Goal: Ask a question

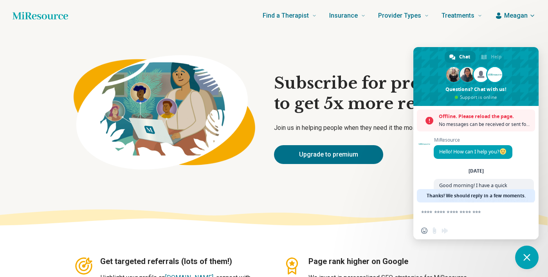
drag, startPoint x: 0, startPoint y: 0, endPoint x: 478, endPoint y: 123, distance: 493.5
click at [478, 124] on span "No messages can be received or sent for now." at bounding box center [485, 124] width 92 height 8
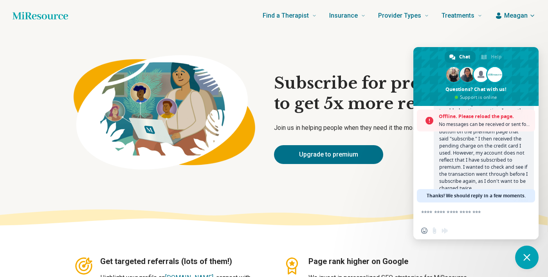
click at [526, 125] on span "No messages can be received or sent for now." at bounding box center [485, 124] width 92 height 8
click at [497, 155] on span "Good morning! I have a quick troubleshooting question. I recently decided to up…" at bounding box center [483, 145] width 89 height 91
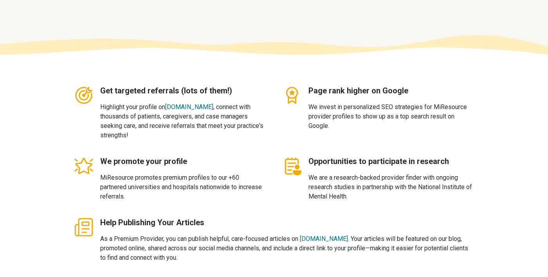
scroll to position [204, 0]
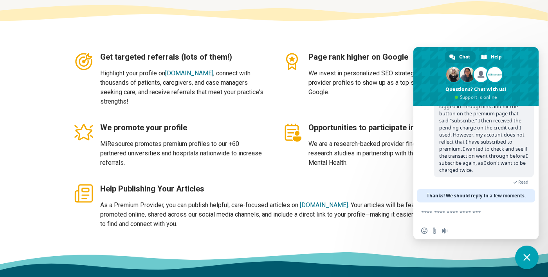
type textarea "*"
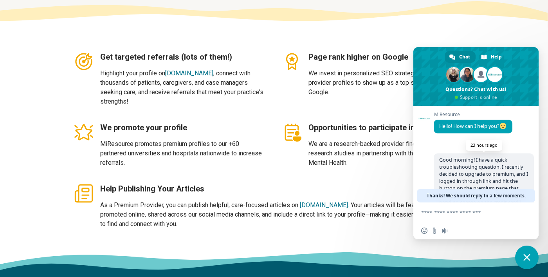
scroll to position [82, 0]
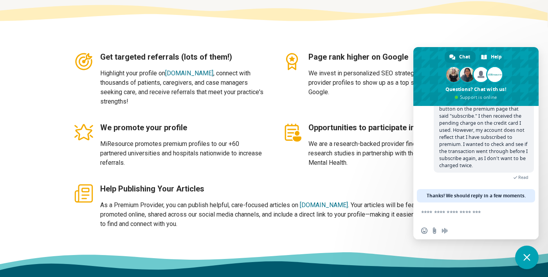
click at [483, 159] on span "Good morning! I have a quick troubleshooting question. I recently decided to up…" at bounding box center [483, 122] width 89 height 91
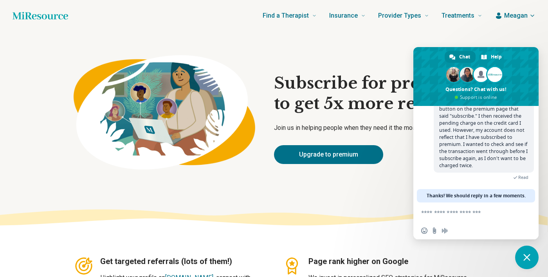
click at [388, 210] on icon at bounding box center [274, 218] width 548 height 27
click at [477, 155] on span "Good morning! I have a quick troubleshooting question. I recently decided to up…" at bounding box center [483, 122] width 89 height 91
click at [467, 213] on textarea "Compose your message..." at bounding box center [467, 212] width 92 height 7
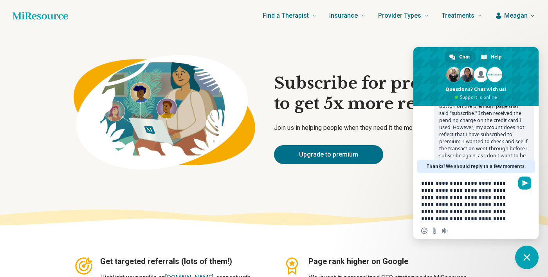
type textarea "**********"
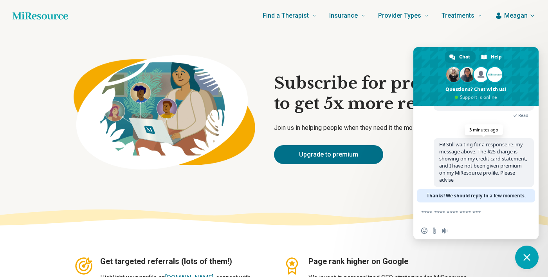
scroll to position [152, 0]
